Goal: Find specific page/section: Find specific page/section

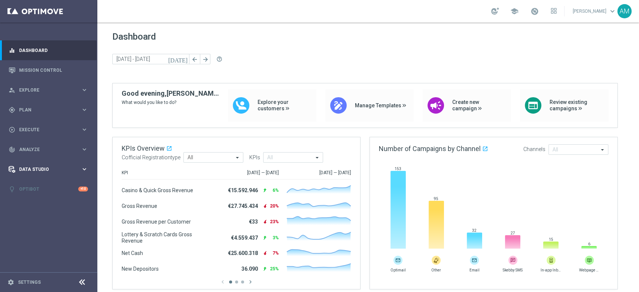
click at [86, 171] on icon "keyboard_arrow_right" at bounding box center [84, 169] width 7 height 7
click at [60, 153] on div "track_changes Analyze keyboard_arrow_right" at bounding box center [48, 150] width 97 height 20
click at [49, 245] on span "BI Studio" at bounding box center [47, 244] width 54 height 4
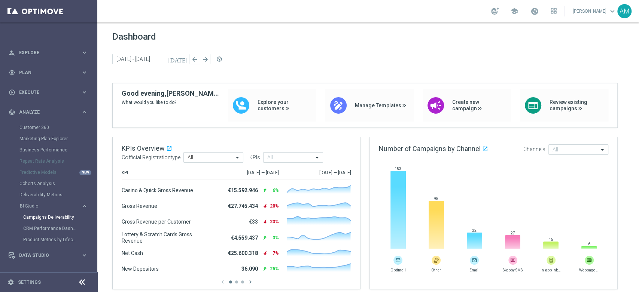
scroll to position [37, 0]
click at [58, 242] on link "Product Metrics by Lifecycle" at bounding box center [50, 241] width 55 height 6
